Goal: Transaction & Acquisition: Download file/media

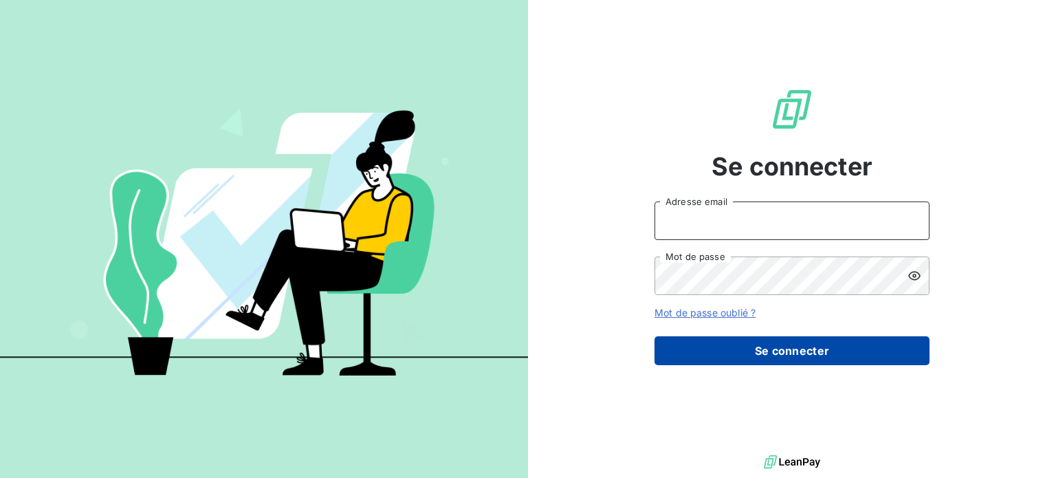
type input "[PERSON_NAME][EMAIL_ADDRESS][DOMAIN_NAME]"
click at [780, 345] on button "Se connecter" at bounding box center [792, 350] width 275 height 29
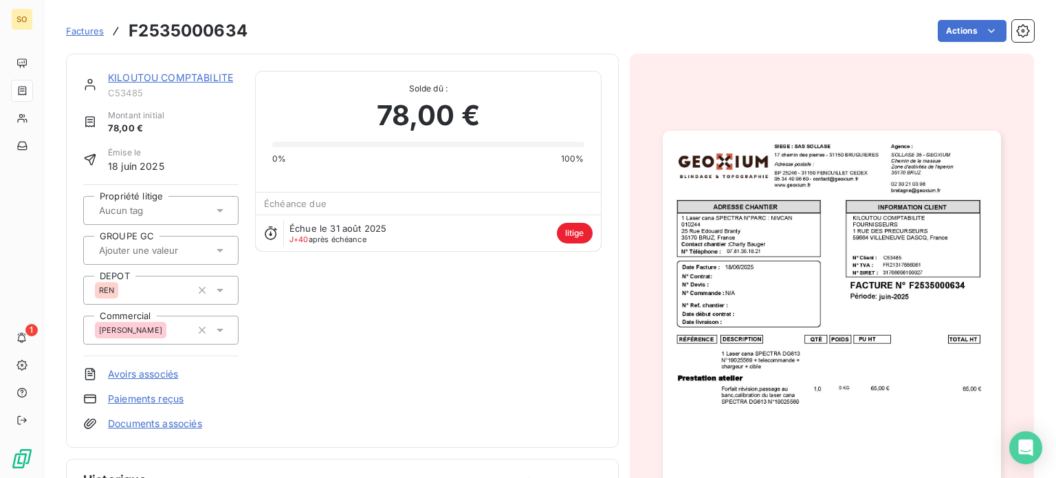
click at [803, 277] on img "button" at bounding box center [832, 370] width 338 height 478
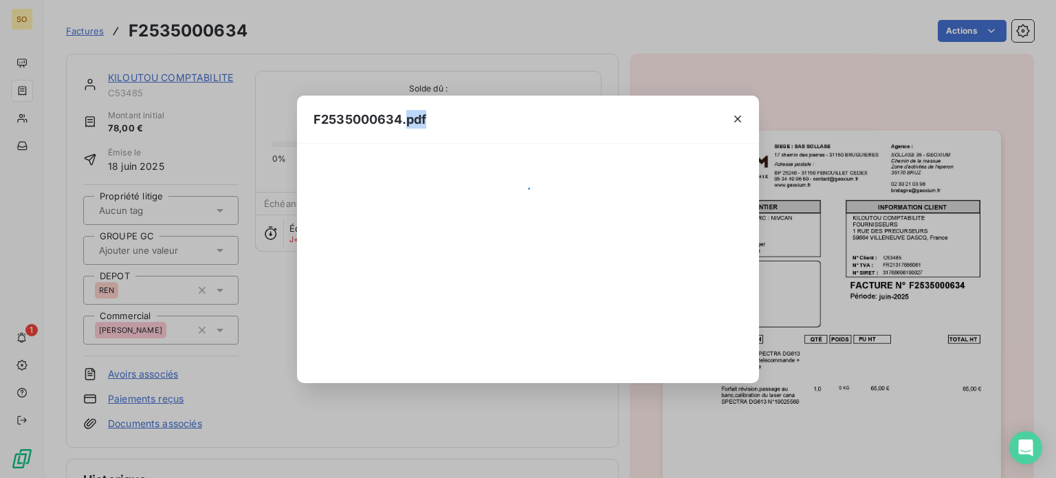
click at [803, 277] on div "F2535000634.pdf" at bounding box center [528, 239] width 1056 height 478
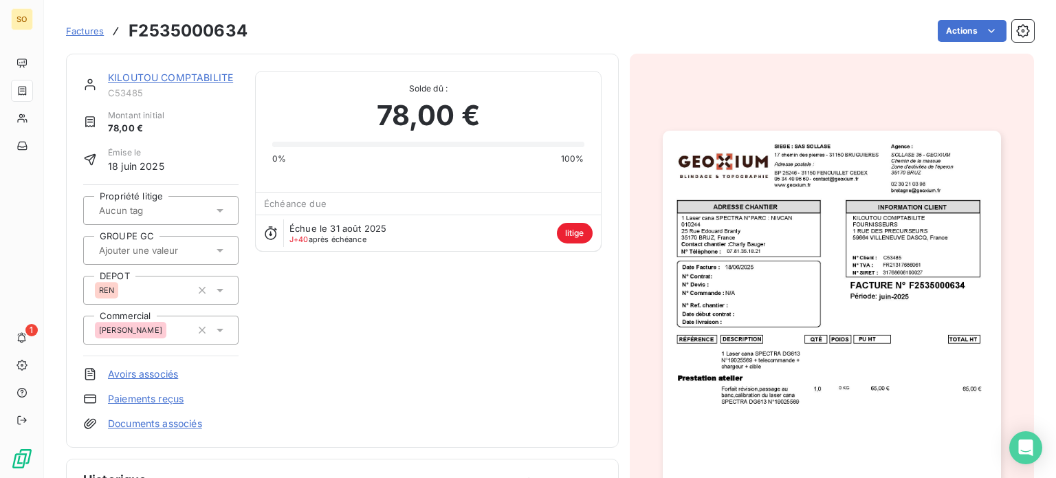
click at [879, 276] on html "SO 1 Factures F2535000634 Actions KILOUTOU COMPTABILITE C53485 Montant initial …" at bounding box center [528, 239] width 1056 height 478
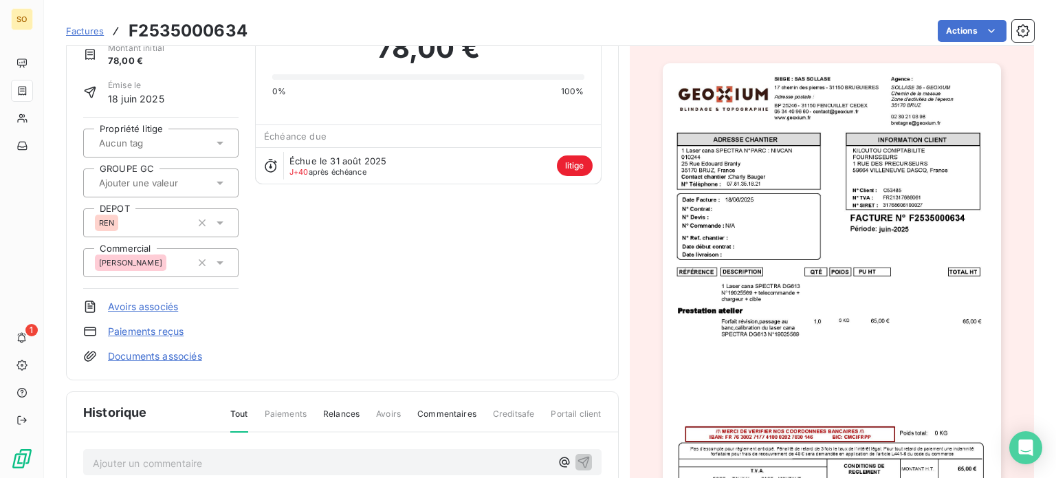
scroll to position [47, 0]
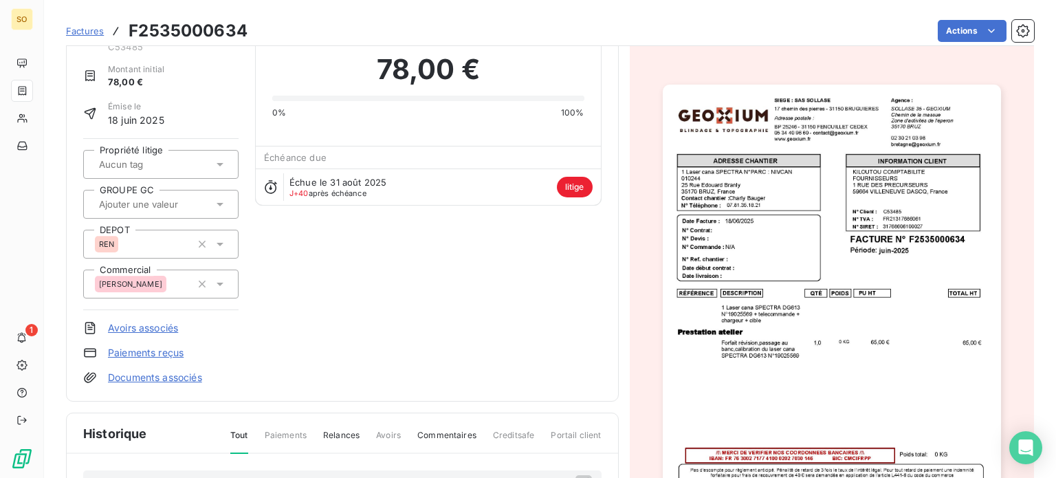
click at [908, 259] on img "button" at bounding box center [832, 324] width 338 height 478
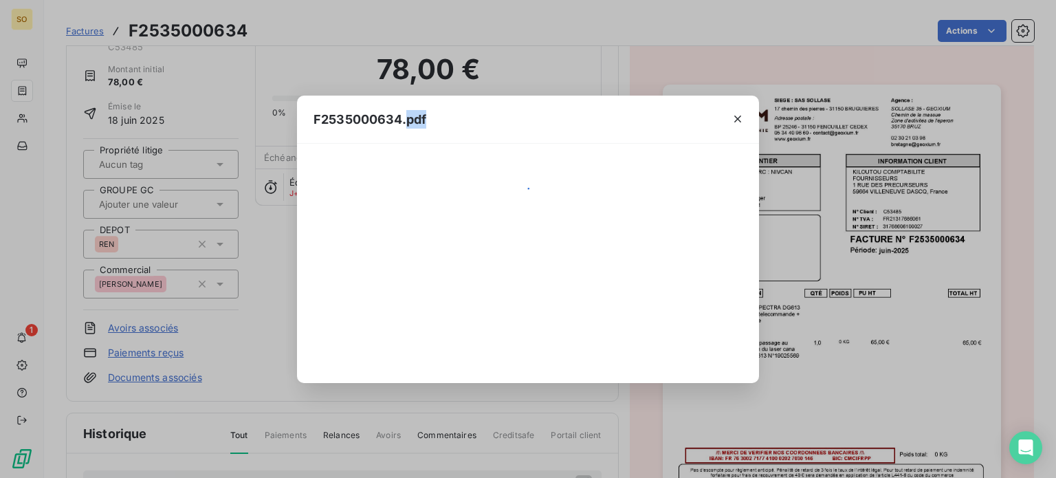
click at [908, 259] on div "F2535000634.pdf" at bounding box center [528, 239] width 1056 height 478
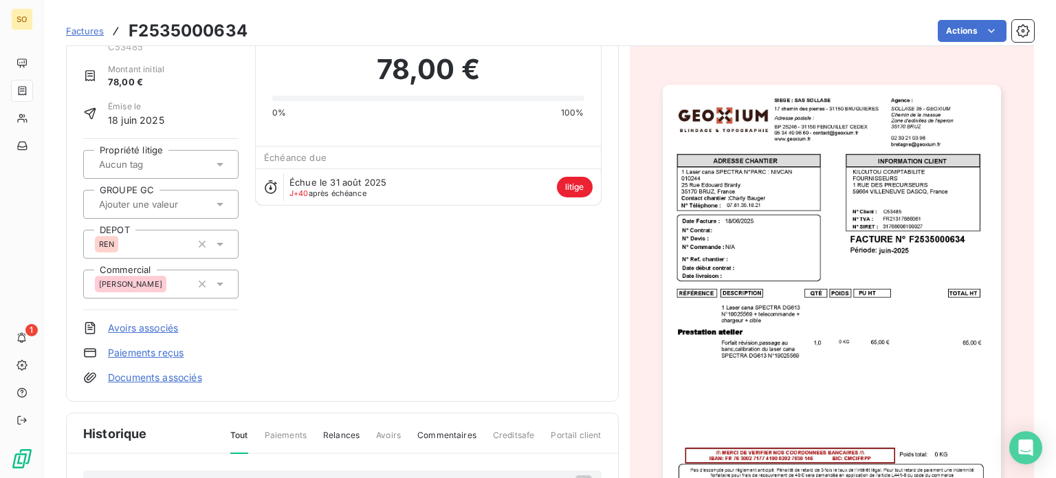
click at [908, 259] on img "button" at bounding box center [832, 324] width 338 height 478
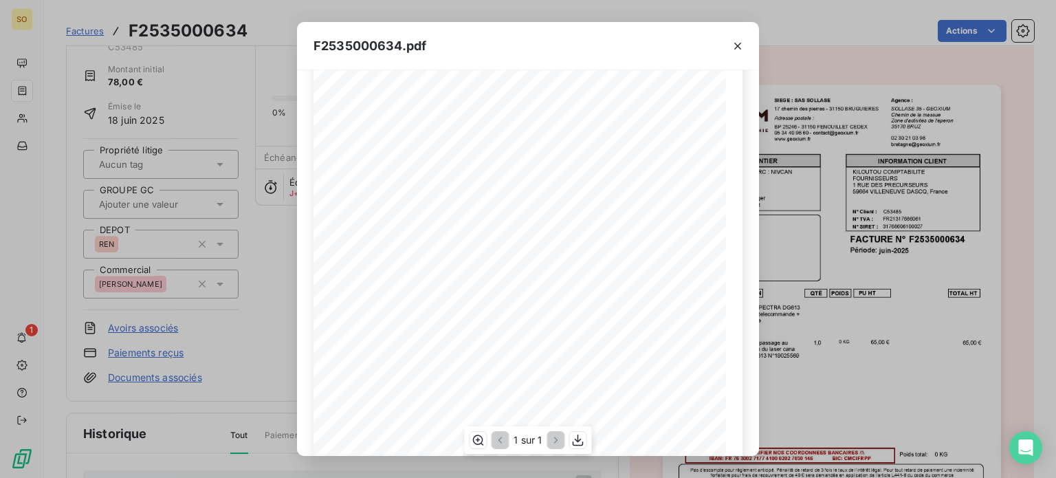
scroll to position [230, 0]
click at [738, 46] on icon "button" at bounding box center [737, 46] width 7 height 7
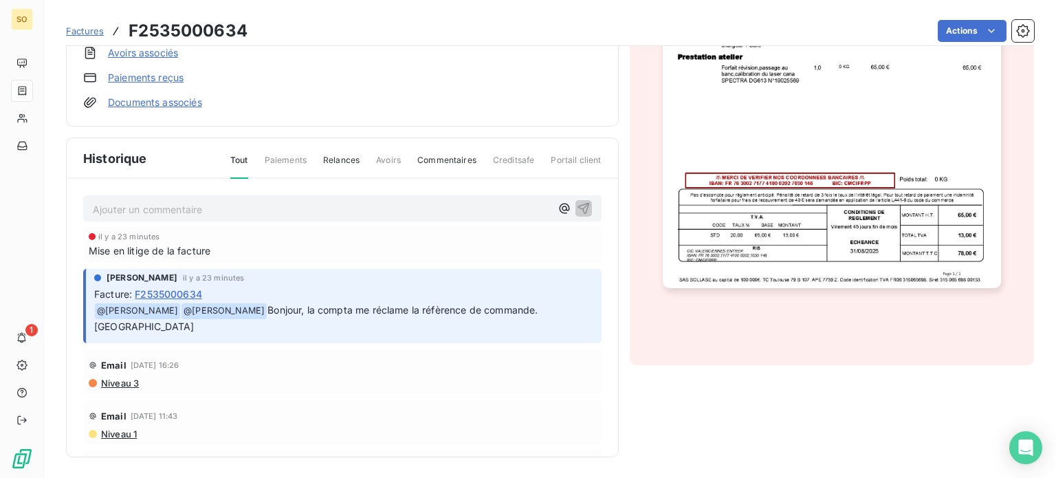
scroll to position [0, 0]
